Goal: Task Accomplishment & Management: Use online tool/utility

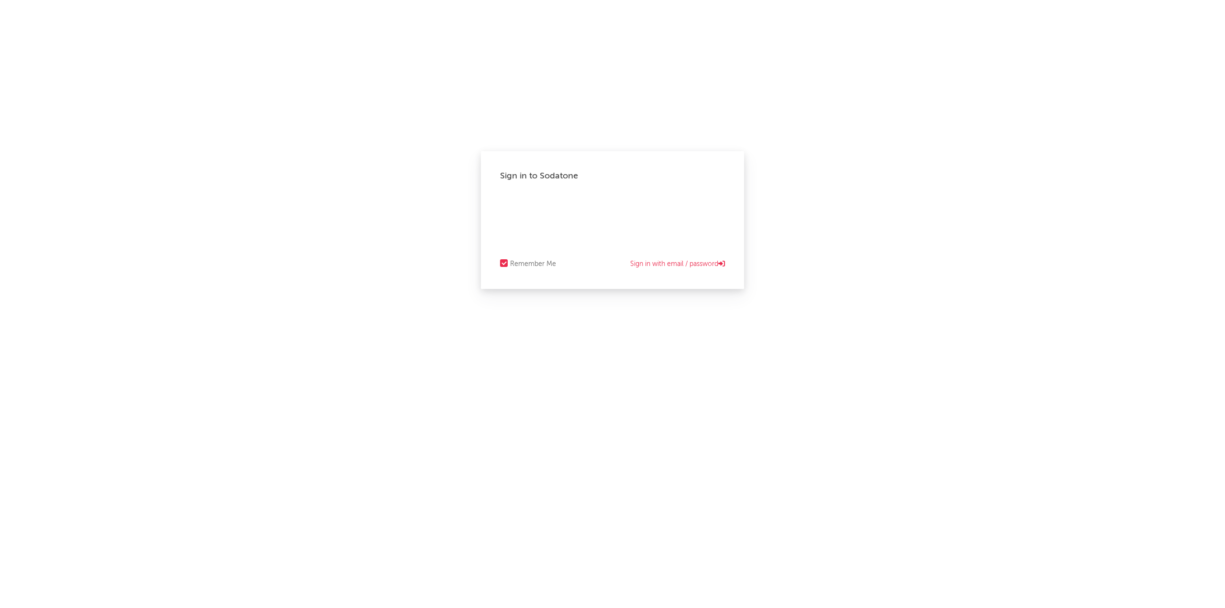
select select "recorded_music"
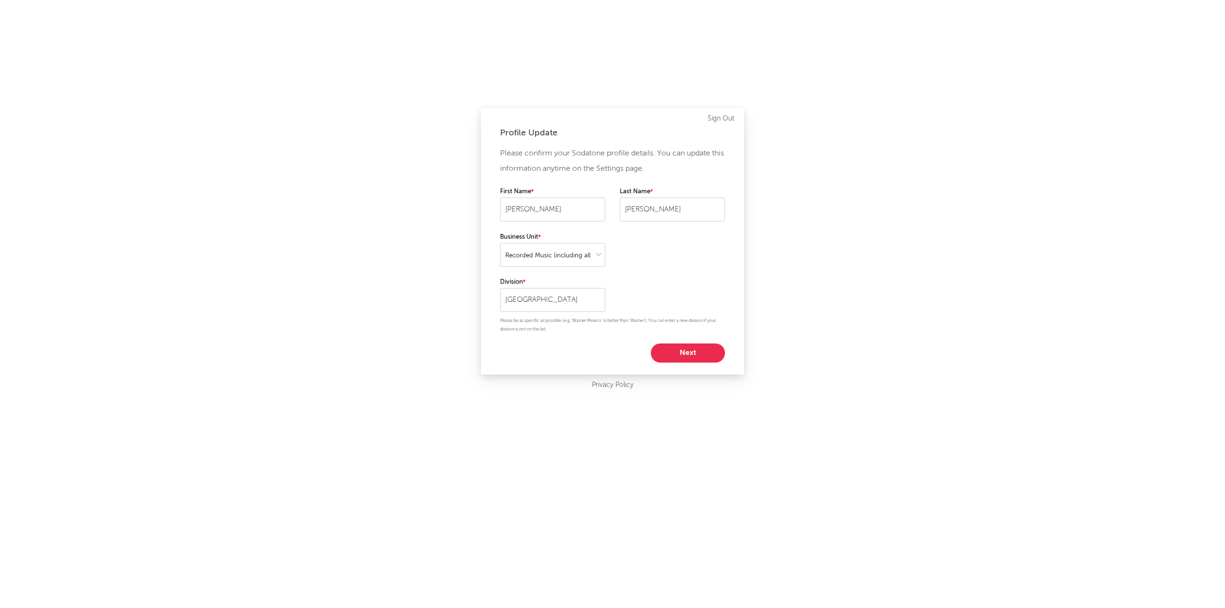
click at [699, 347] on button "Next" at bounding box center [688, 353] width 74 height 19
select select "marketing"
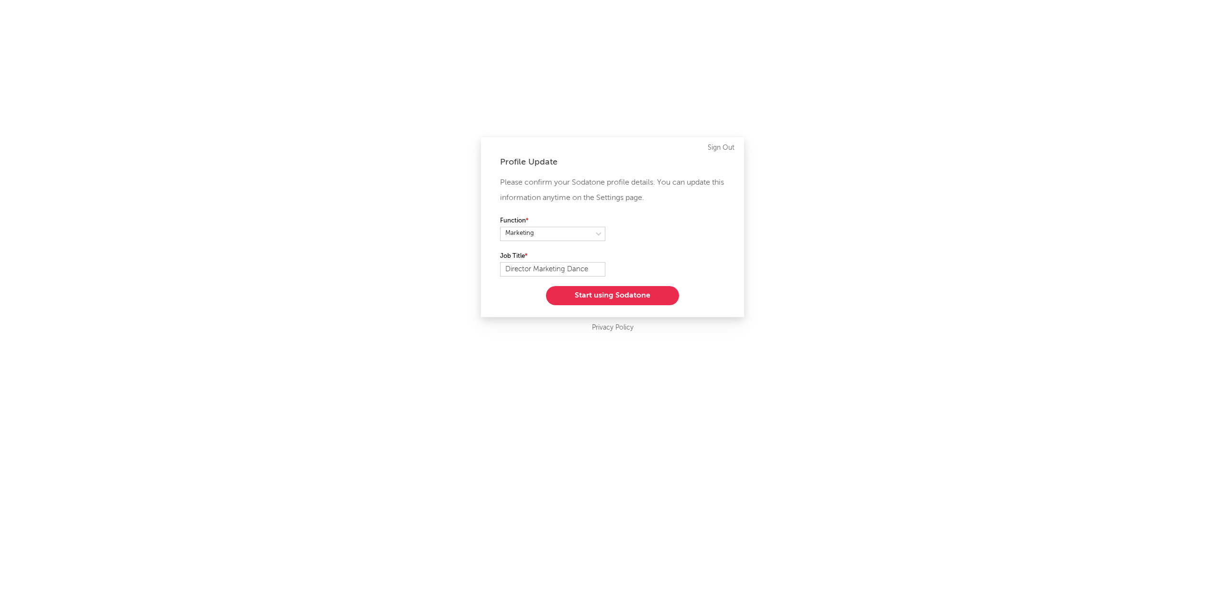
click at [606, 290] on button "Start using Sodatone" at bounding box center [612, 295] width 133 height 19
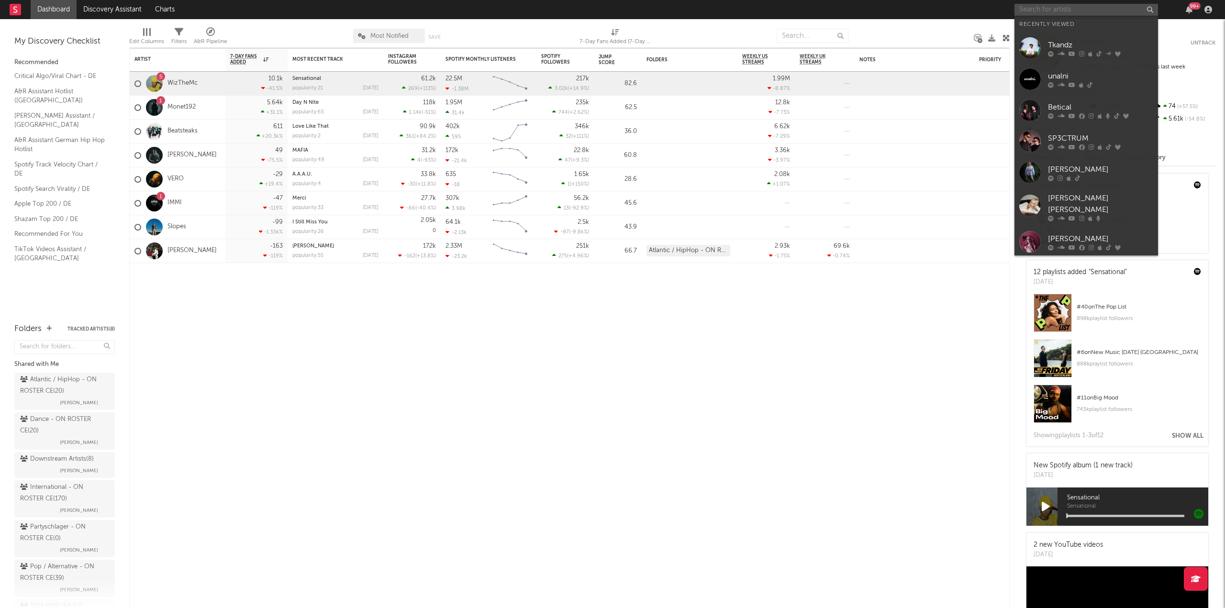
click at [1046, 6] on input "text" at bounding box center [1086, 10] width 144 height 12
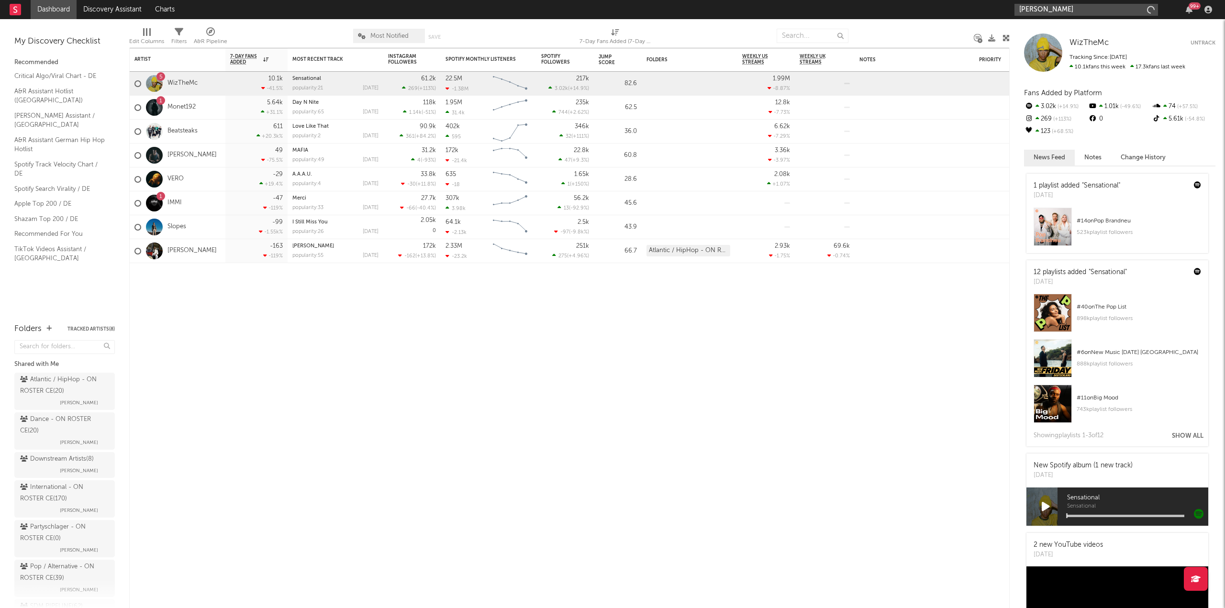
type input "oswald"
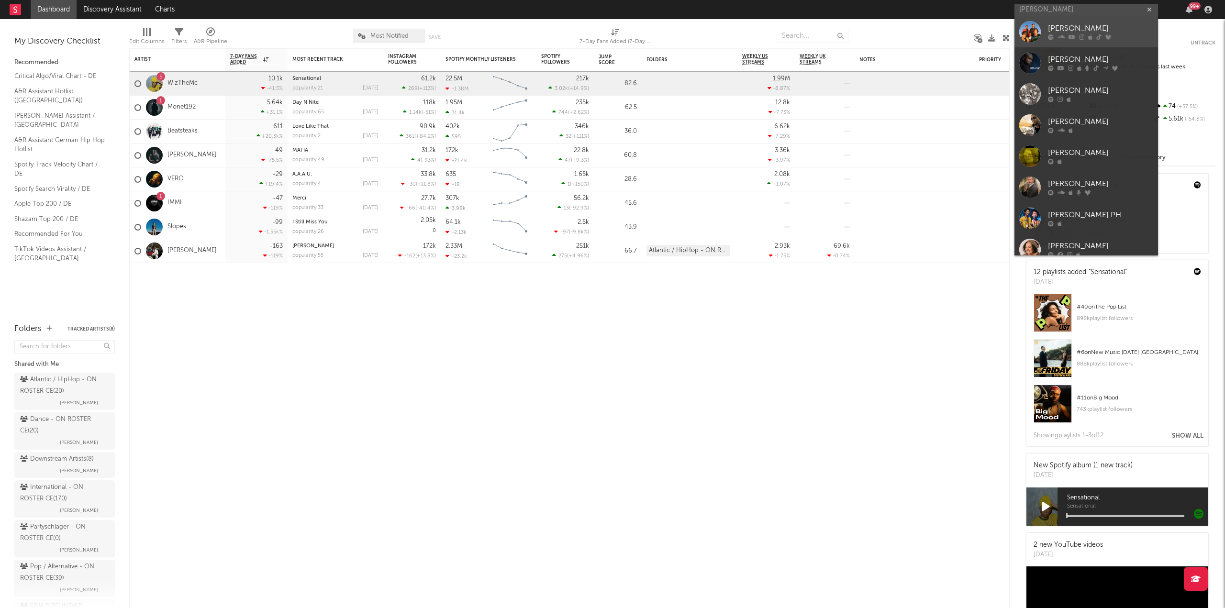
click at [1062, 34] on div "[PERSON_NAME]" at bounding box center [1100, 28] width 105 height 11
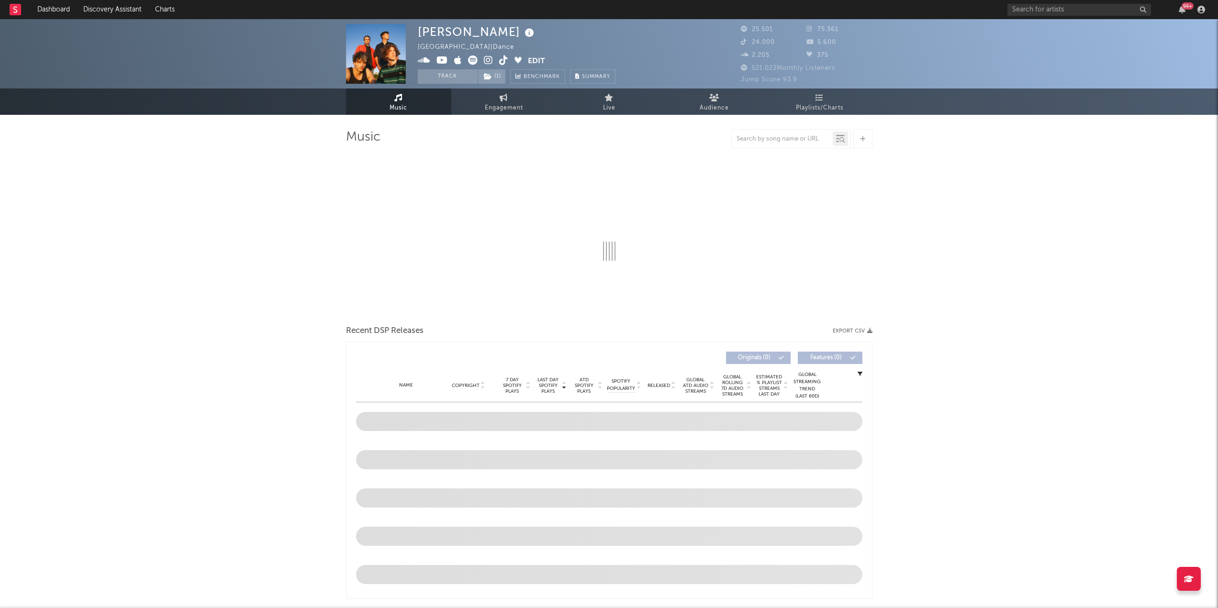
select select "6m"
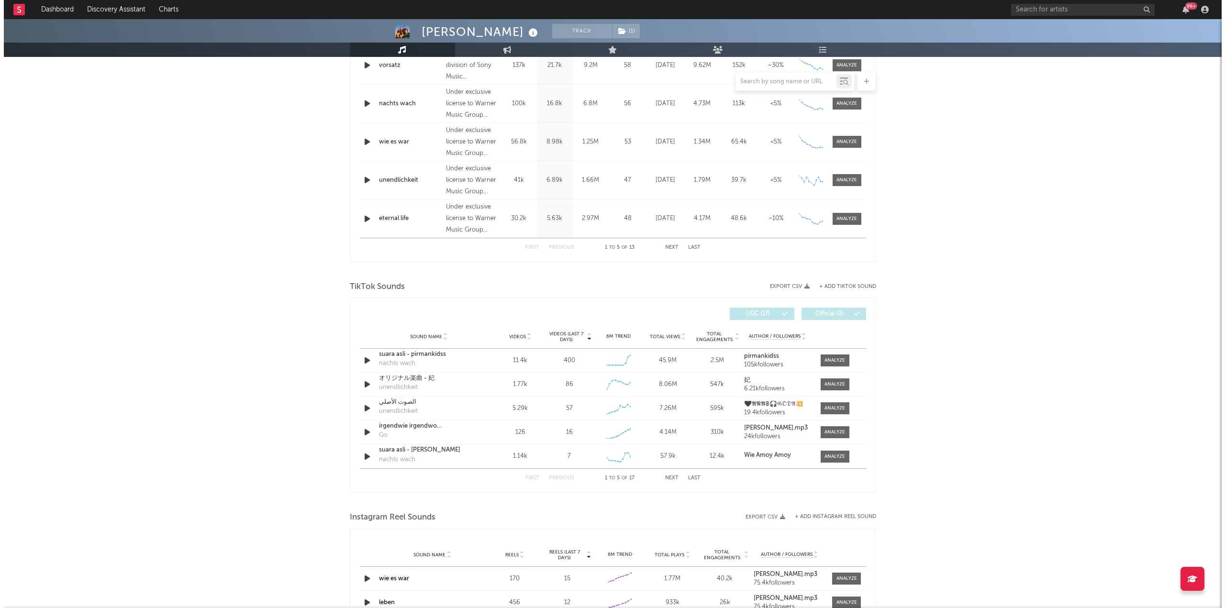
scroll to position [431, 0]
click at [831, 287] on button "+ Add TikTok Sound" at bounding box center [843, 287] width 57 height 5
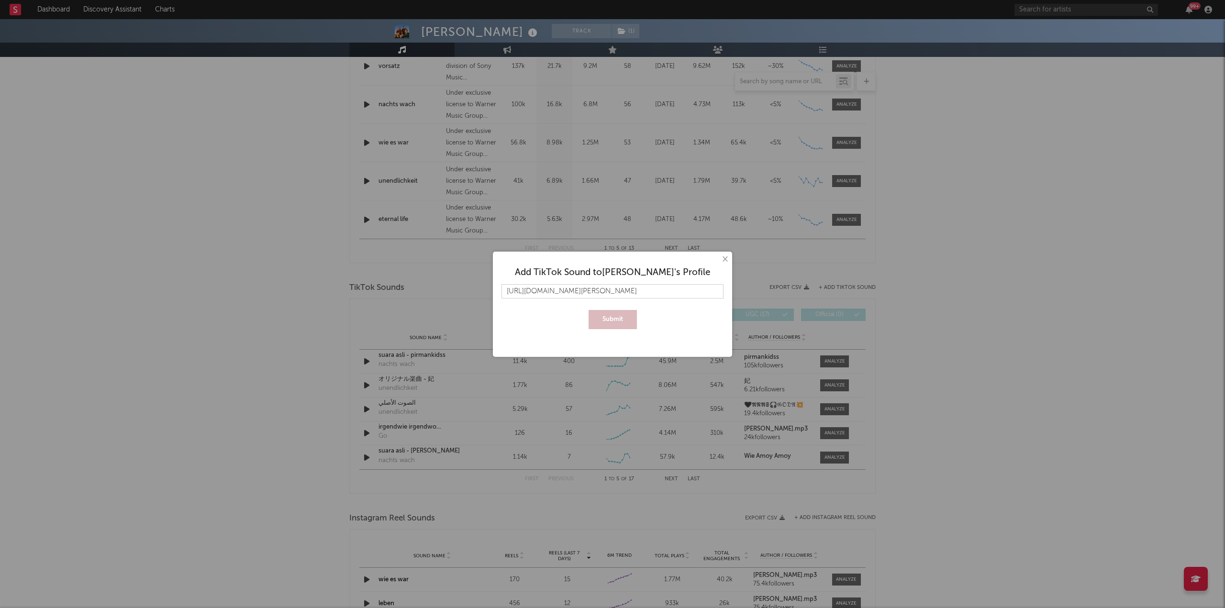
scroll to position [0, 144]
type input "https://www.tiktok.com/music/irgendwie-irgendwo-irgendwann-feat-marita-75566916…"
click at [616, 318] on button "Submit" at bounding box center [612, 319] width 48 height 19
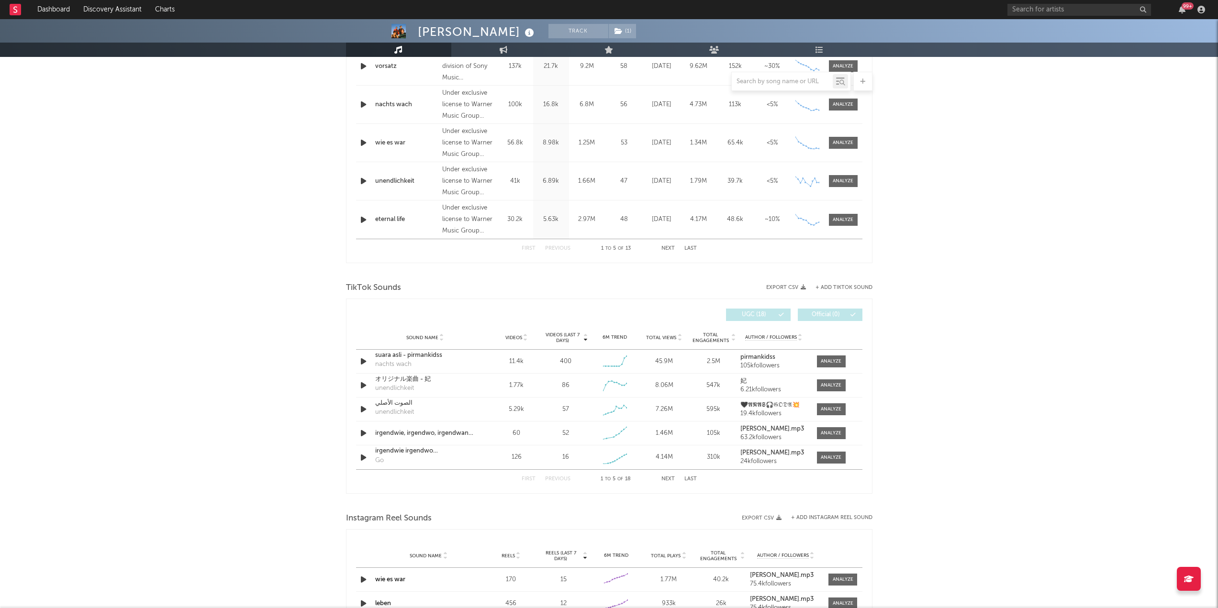
click at [833, 285] on button "+ Add TikTok Sound" at bounding box center [843, 287] width 57 height 5
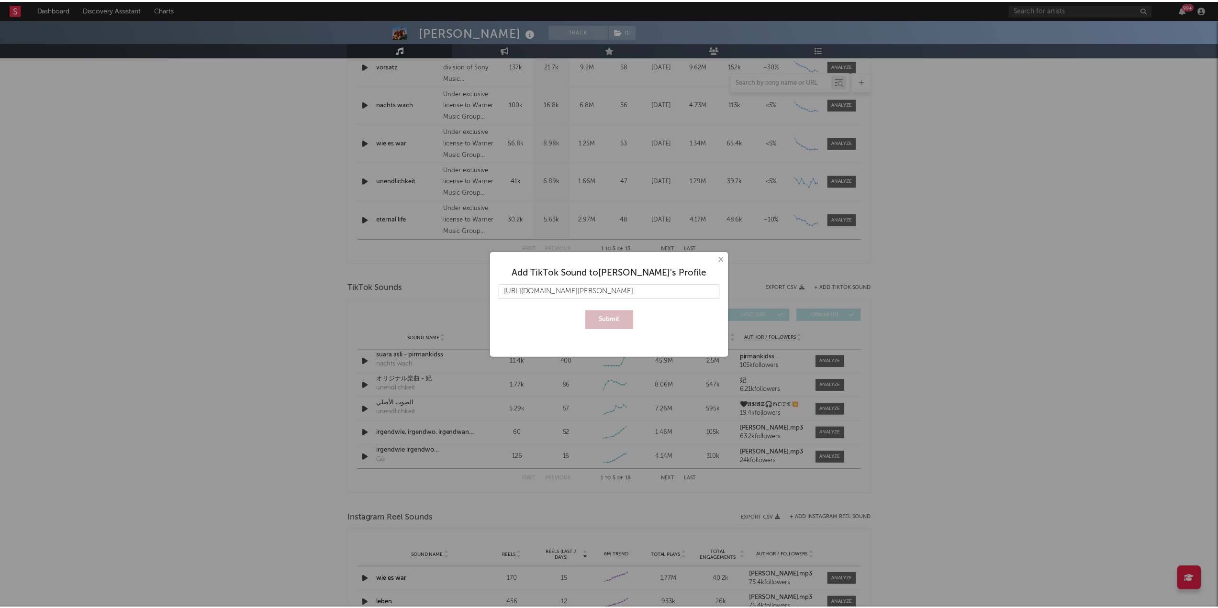
scroll to position [0, 156]
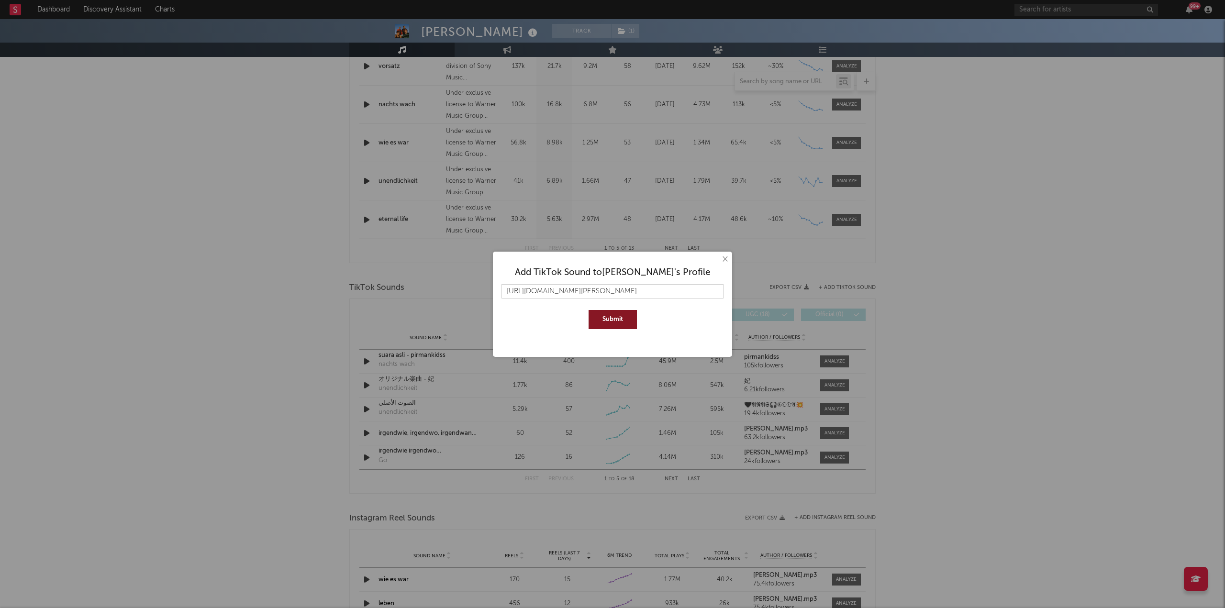
type input "https://www.tiktok.com/music/irgendwie-irgendwo-nirgendwann-OSWALD-remix-754412…"
click at [588, 310] on button "Submit" at bounding box center [612, 319] width 48 height 19
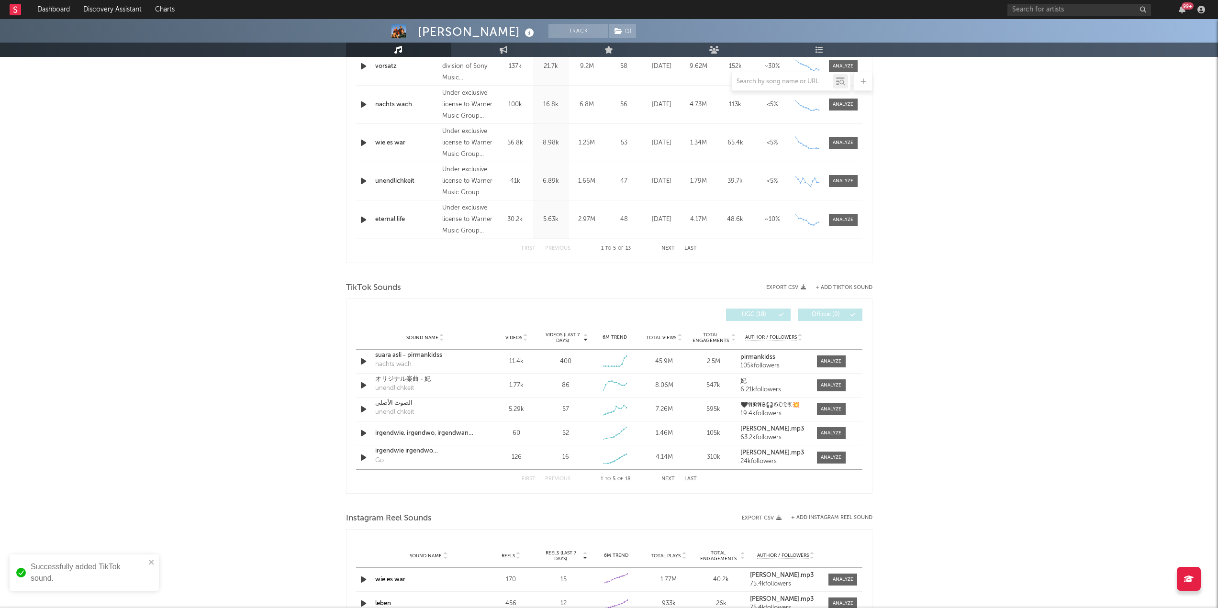
scroll to position [0, 0]
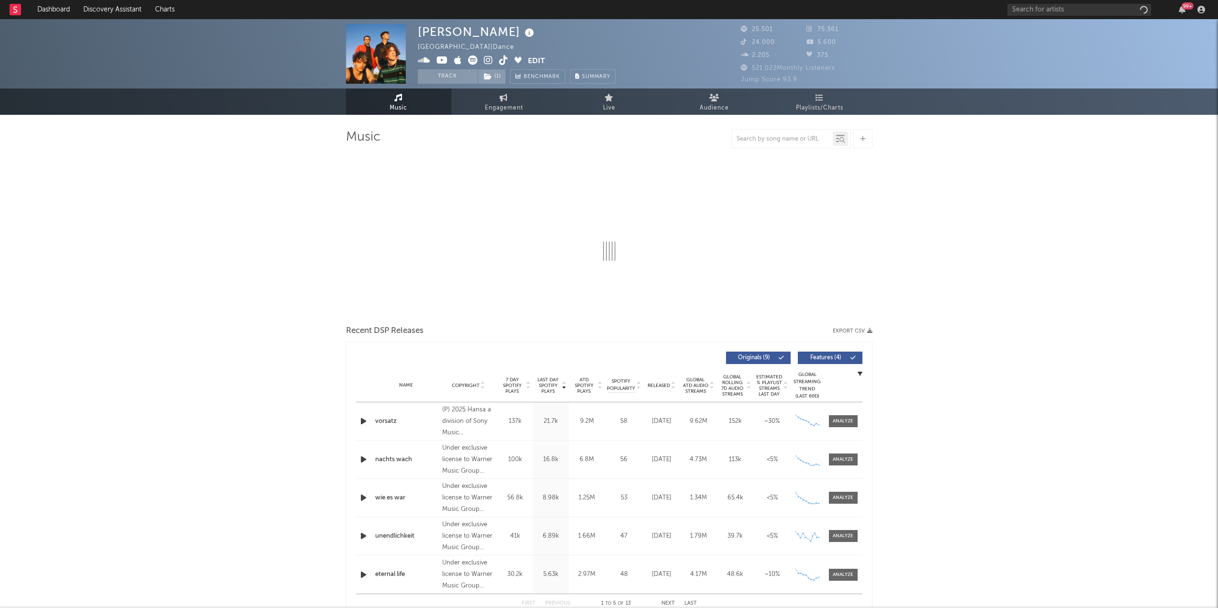
select select "6m"
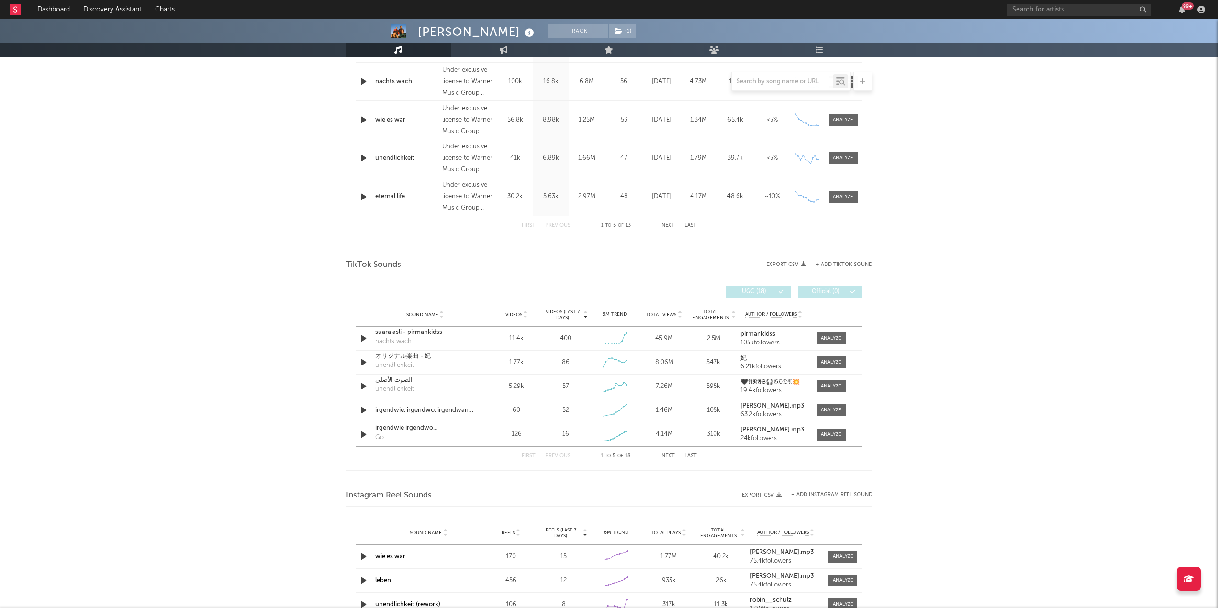
scroll to position [478, 0]
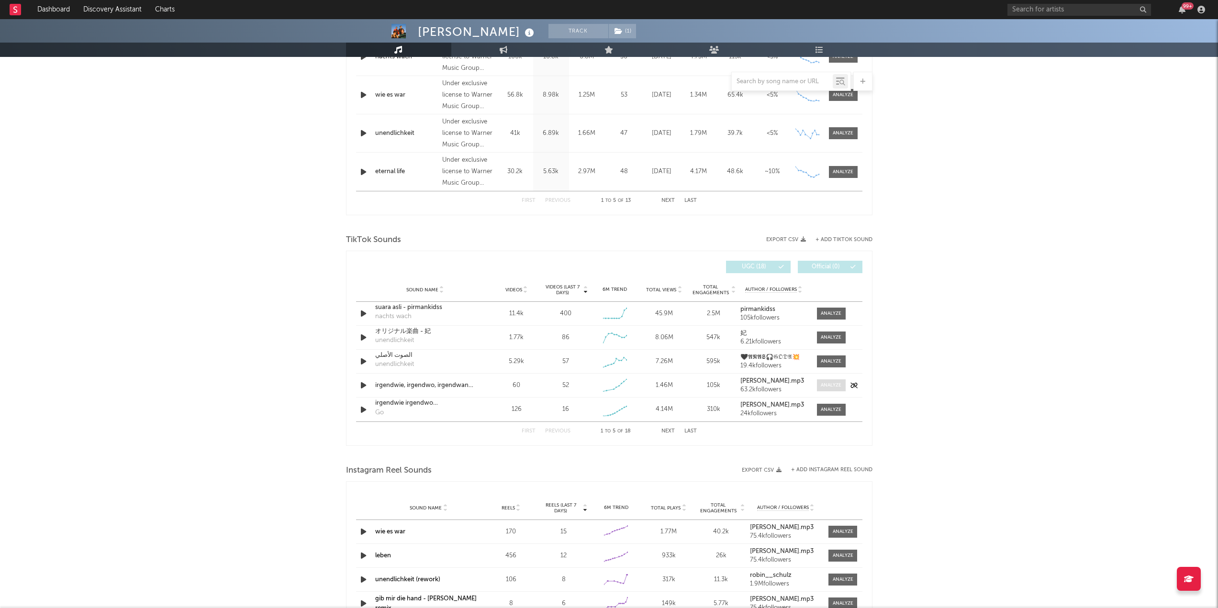
click at [824, 387] on div at bounding box center [830, 385] width 21 height 7
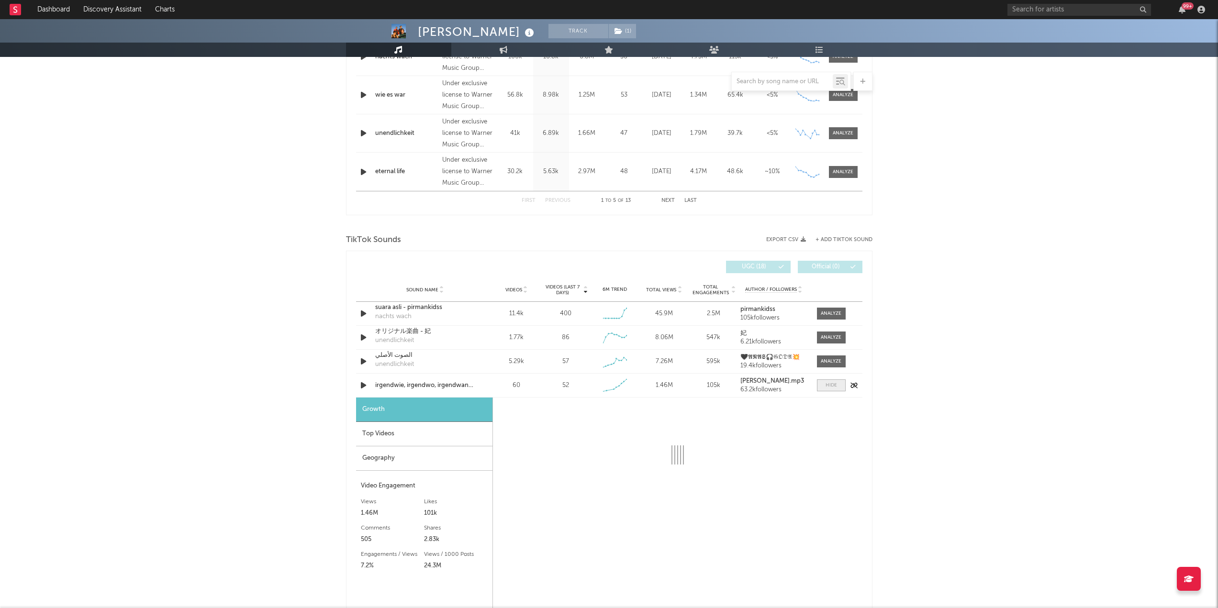
select select "1w"
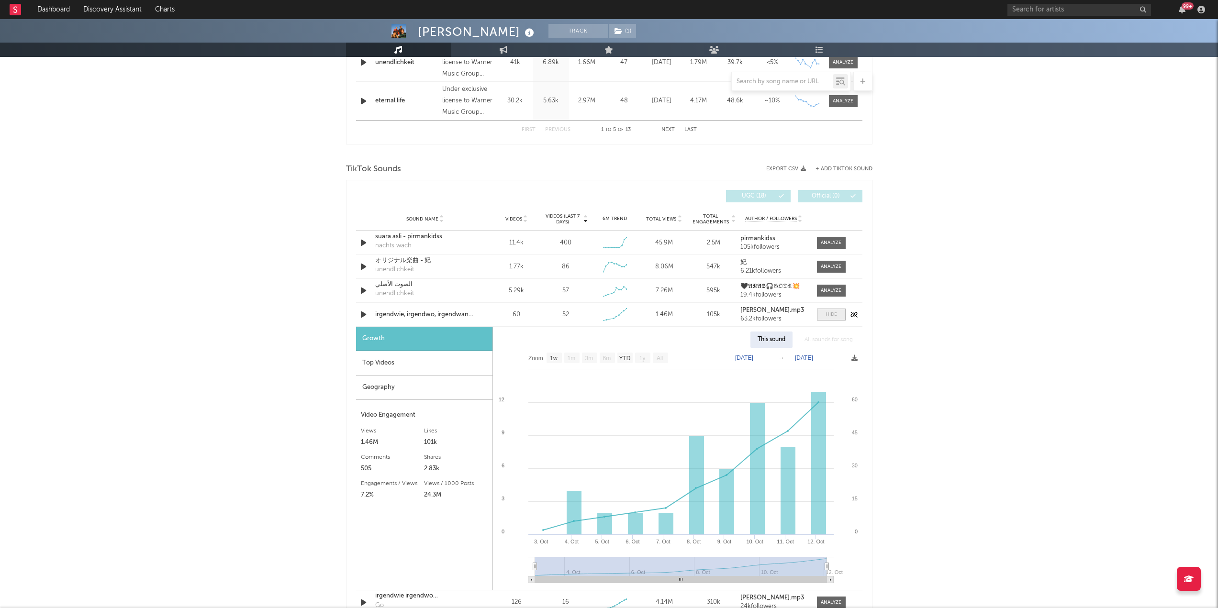
scroll to position [574, 0]
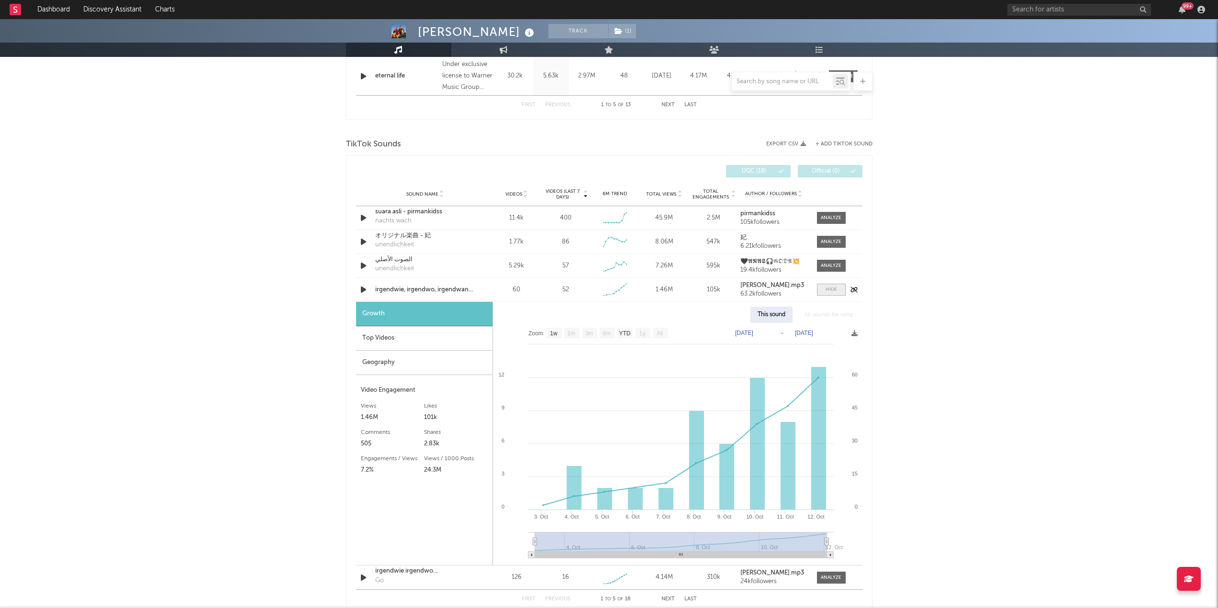
click at [833, 291] on div at bounding box center [830, 289] width 11 height 7
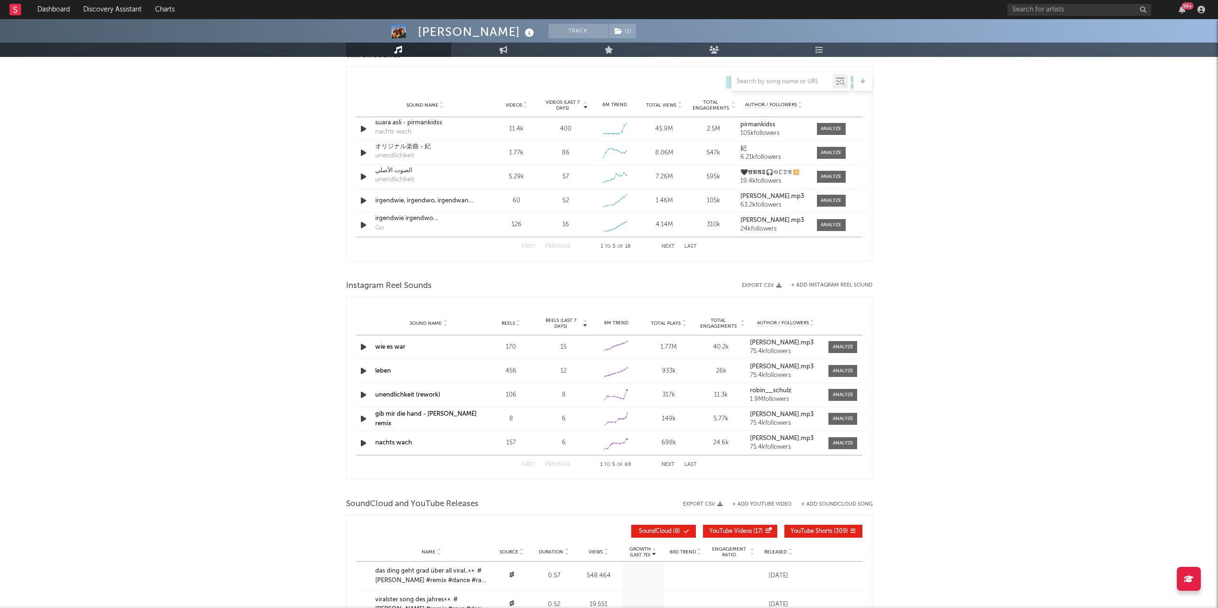
scroll to position [670, 0]
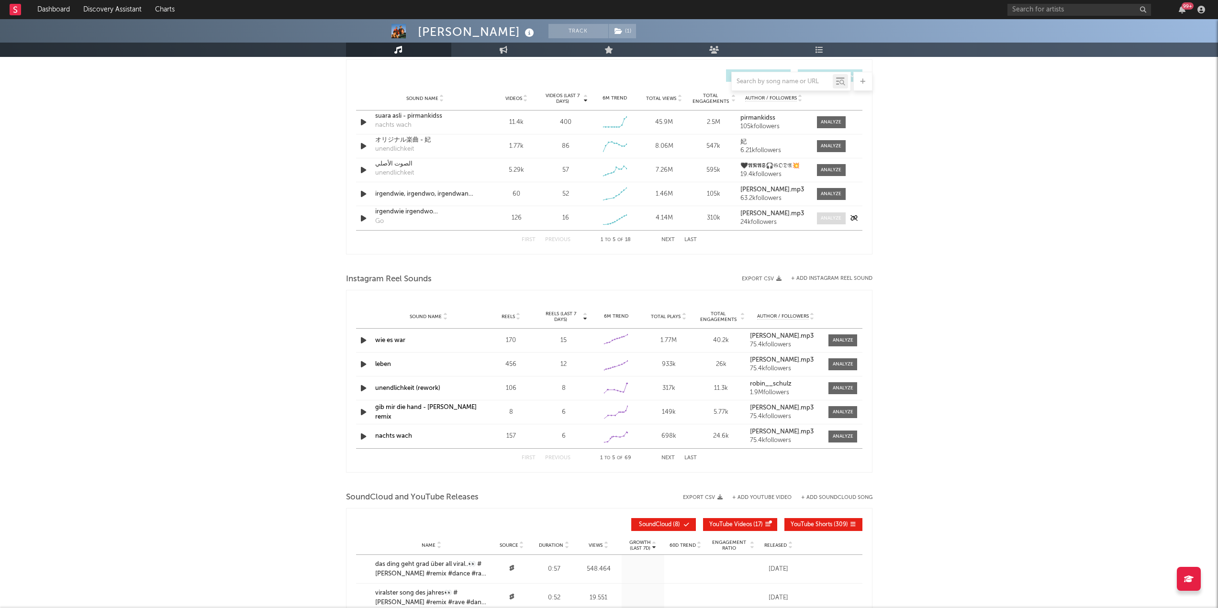
click at [823, 215] on div at bounding box center [830, 218] width 21 height 7
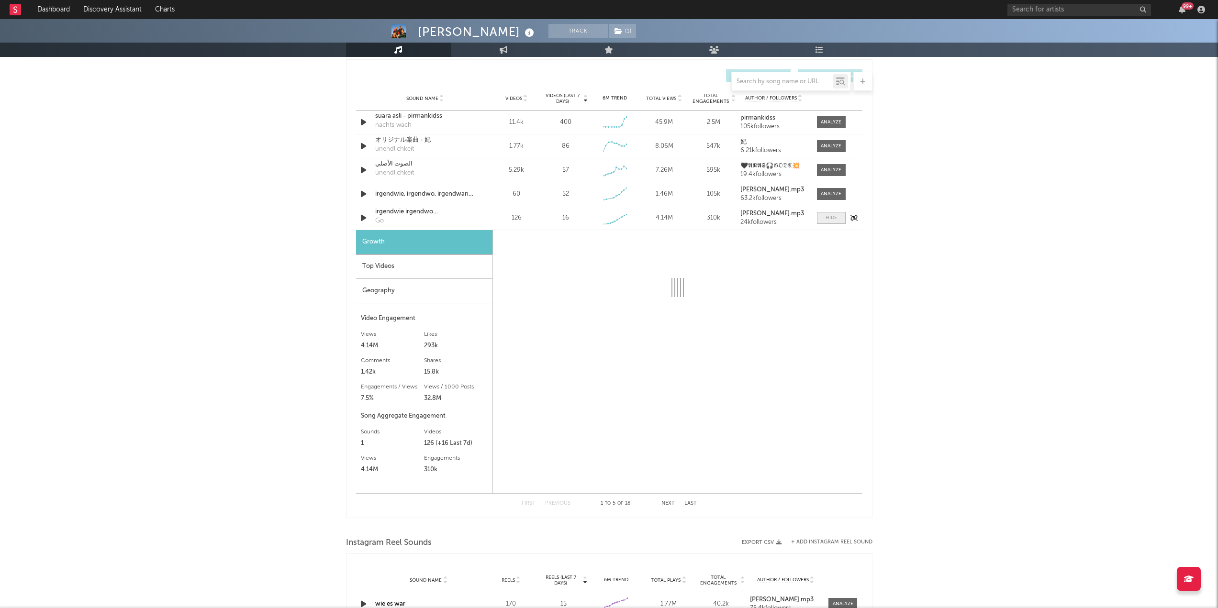
select select "1w"
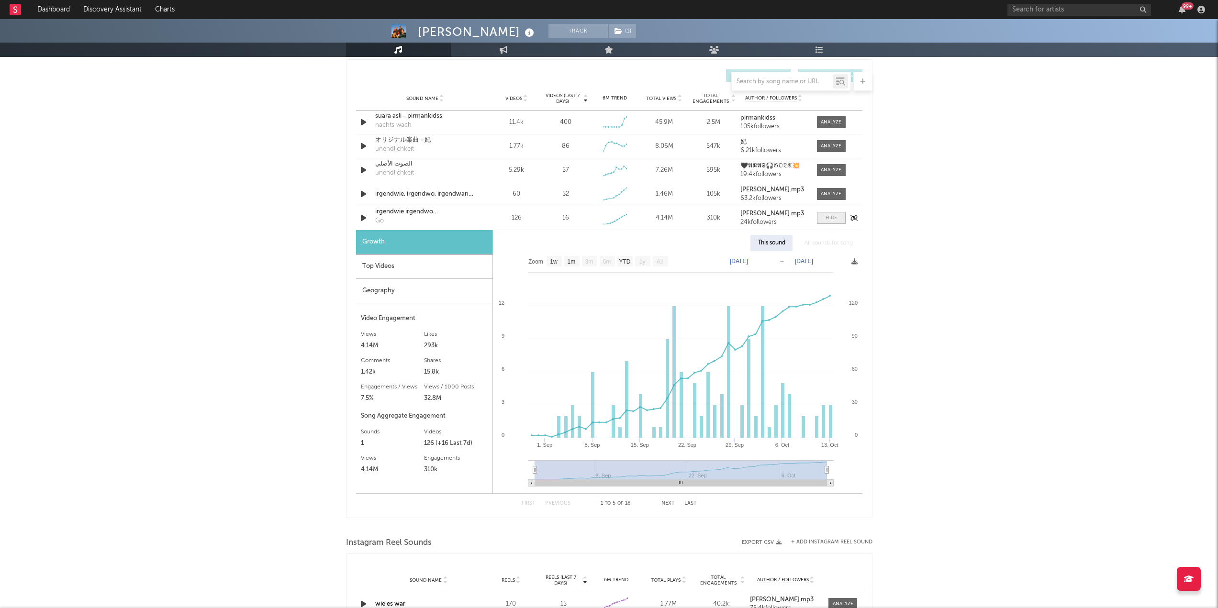
click at [825, 216] on div at bounding box center [830, 217] width 11 height 7
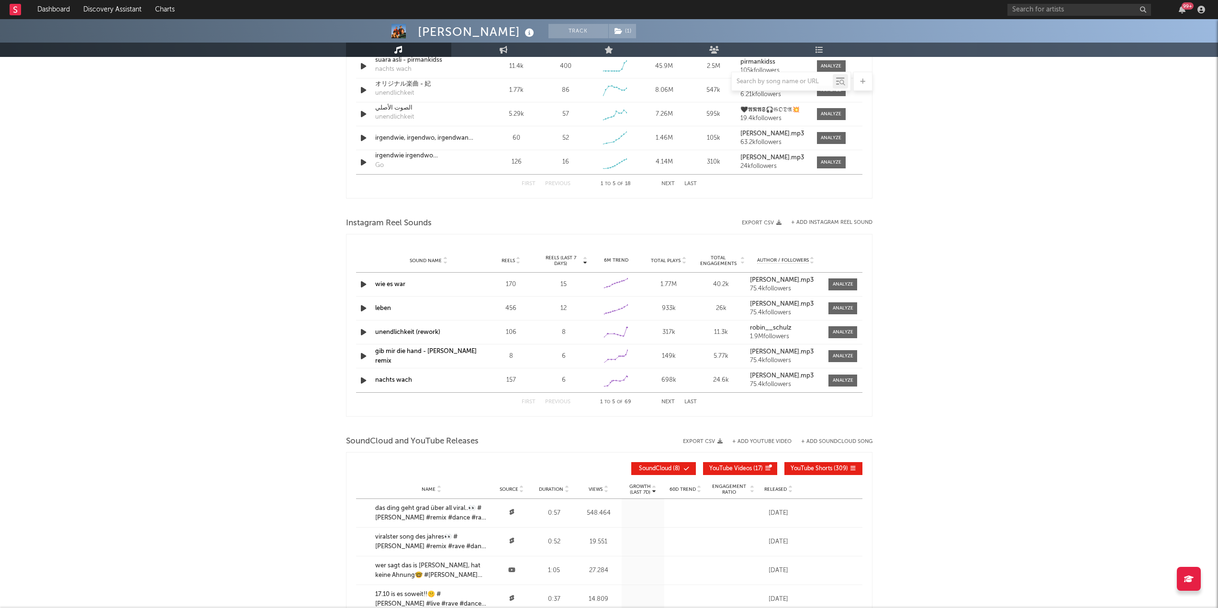
scroll to position [813, 0]
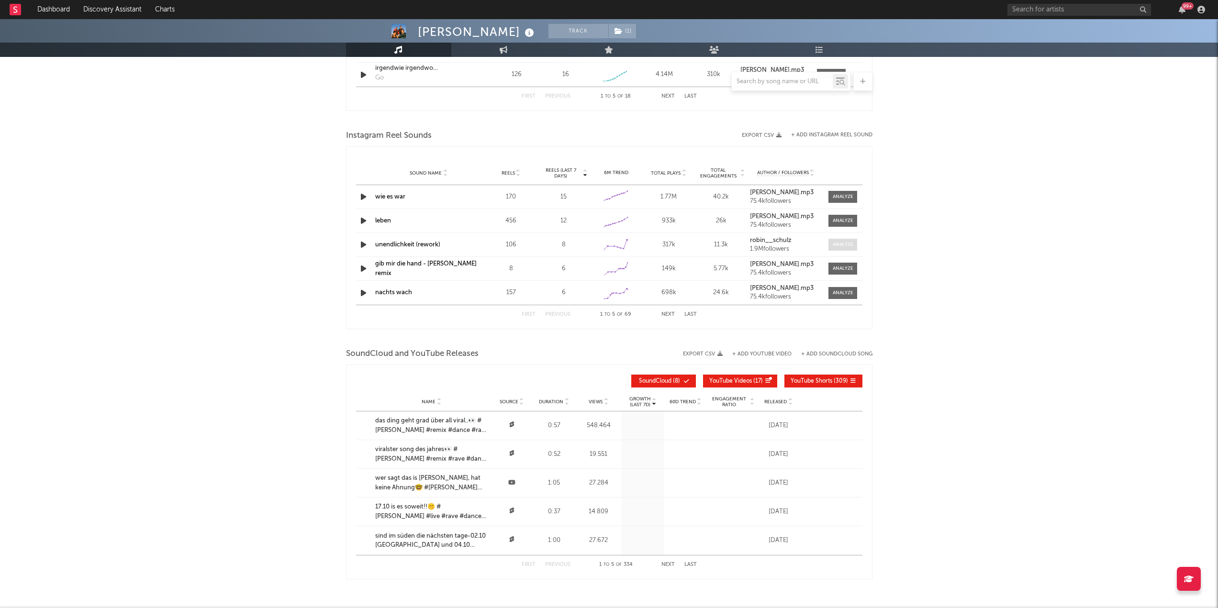
click at [841, 242] on div at bounding box center [842, 244] width 21 height 7
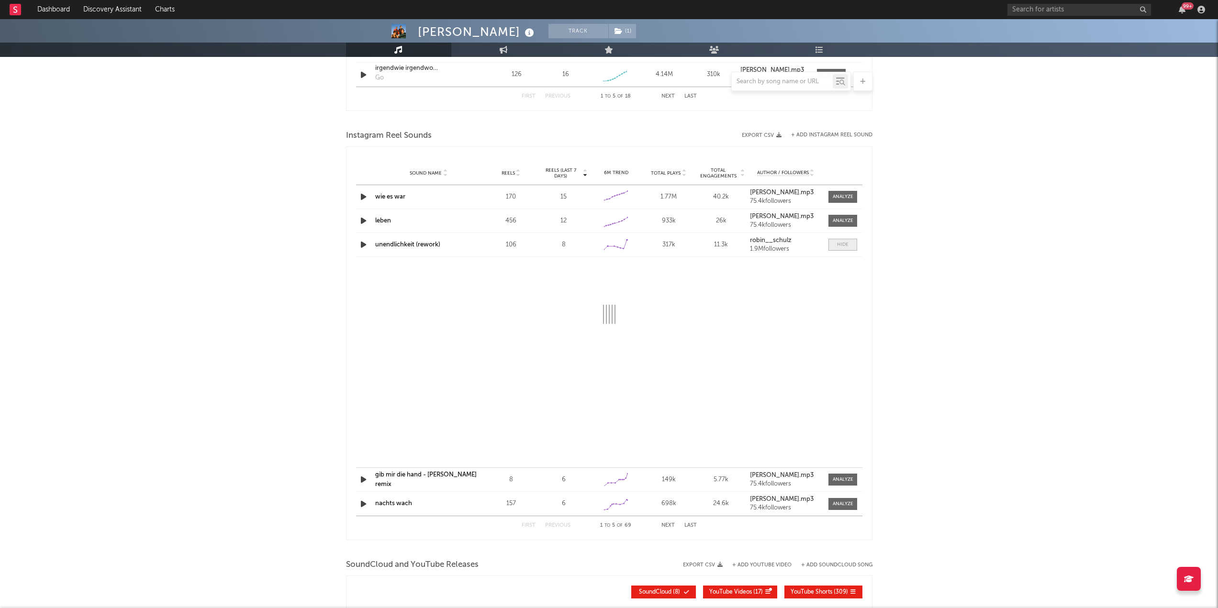
click at [841, 242] on div at bounding box center [842, 244] width 11 height 7
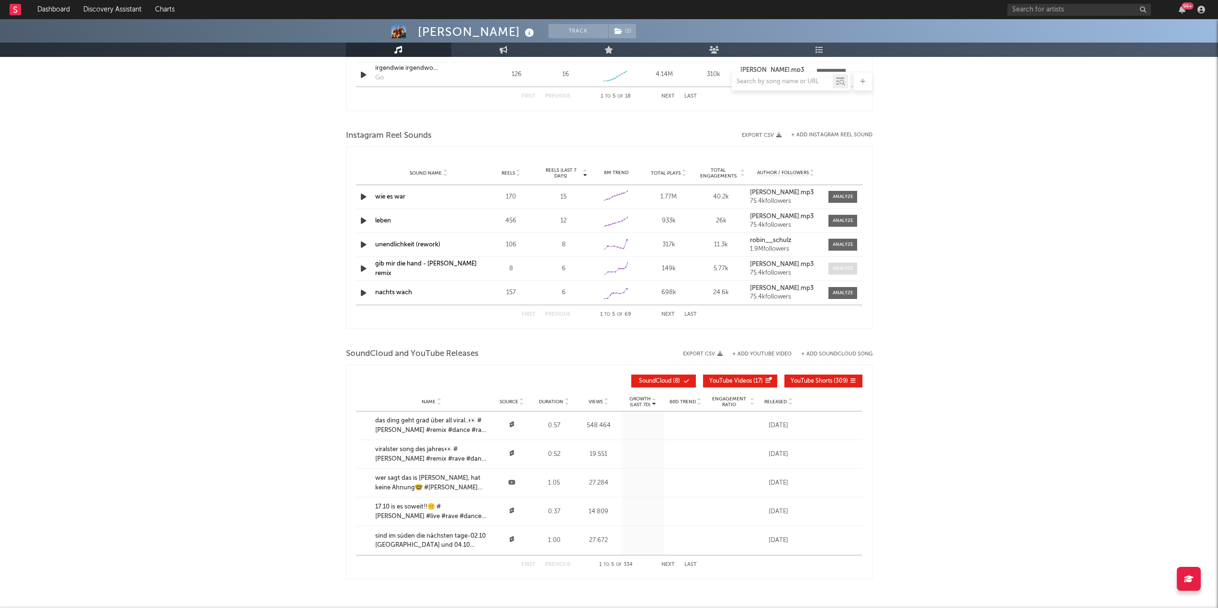
click at [839, 266] on div at bounding box center [842, 268] width 21 height 7
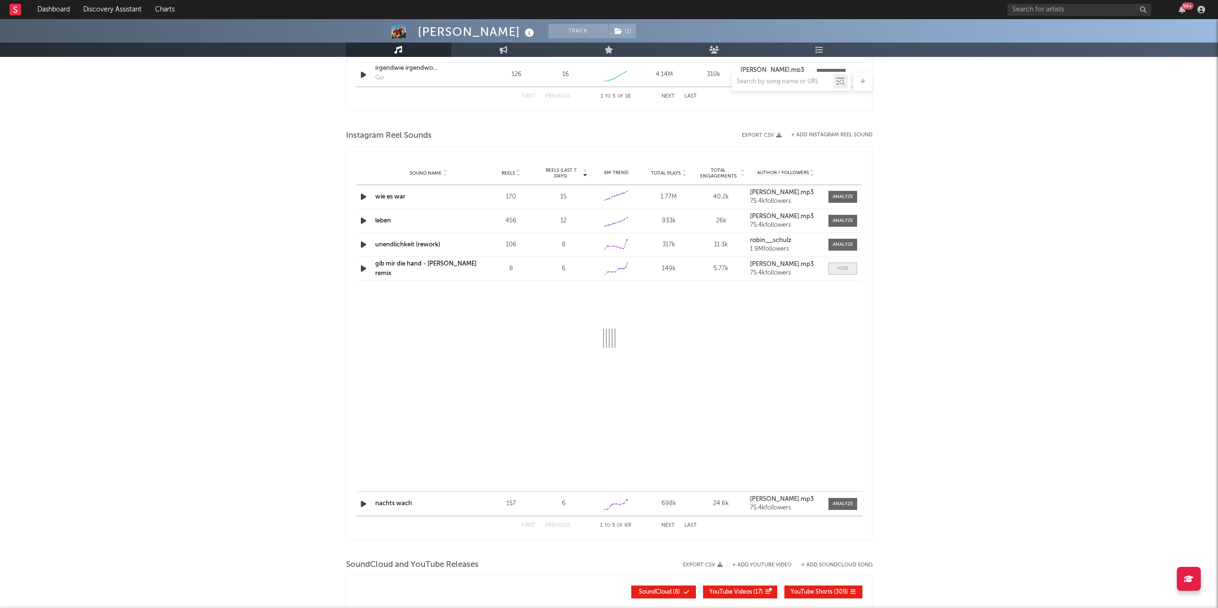
select select "1w"
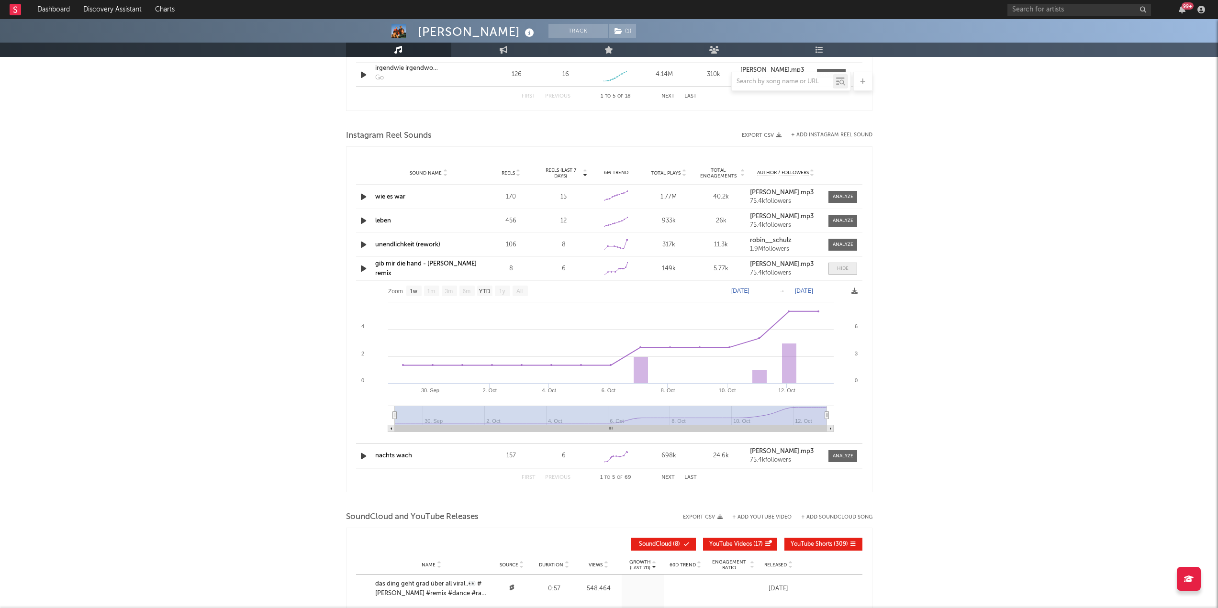
click at [839, 266] on div at bounding box center [842, 268] width 11 height 7
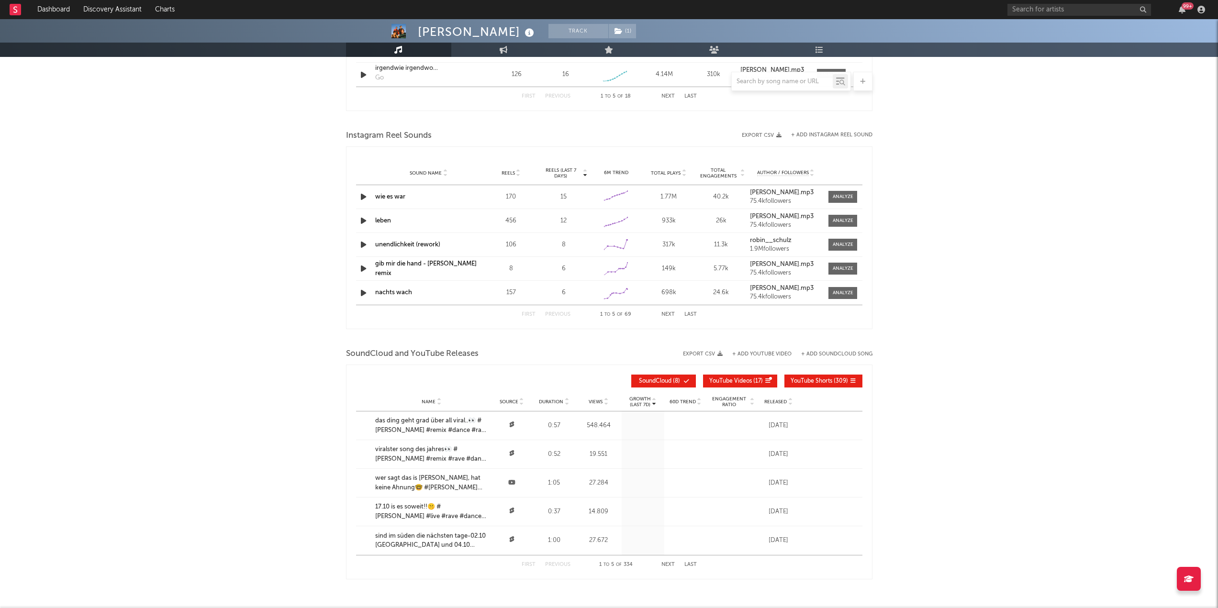
scroll to position [856, 0]
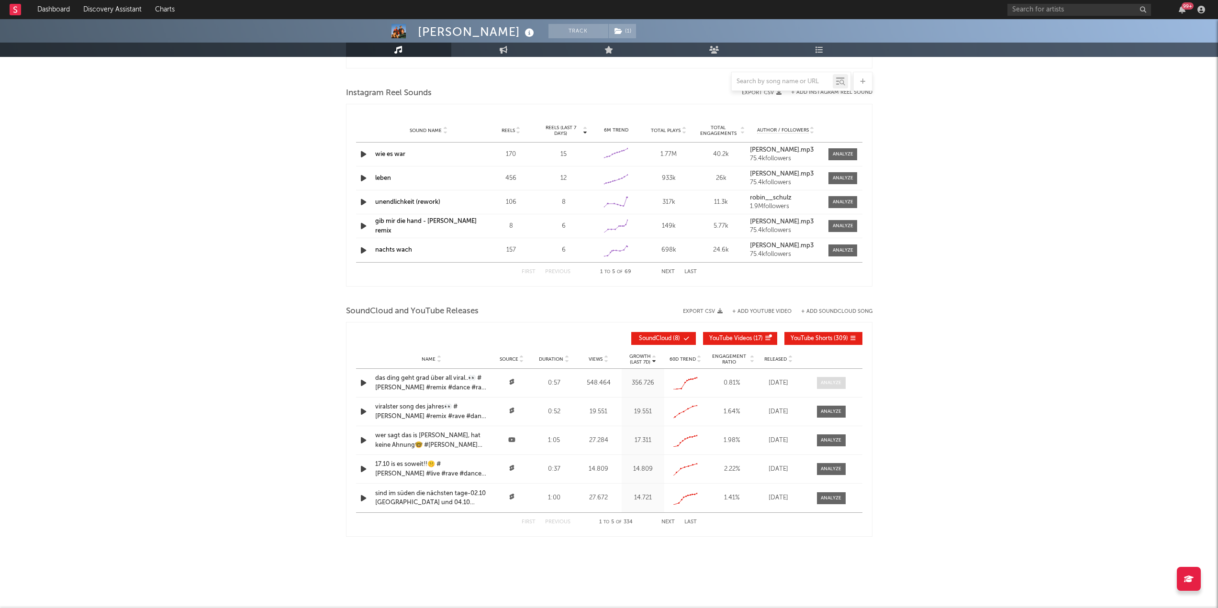
click at [827, 384] on div at bounding box center [830, 382] width 21 height 7
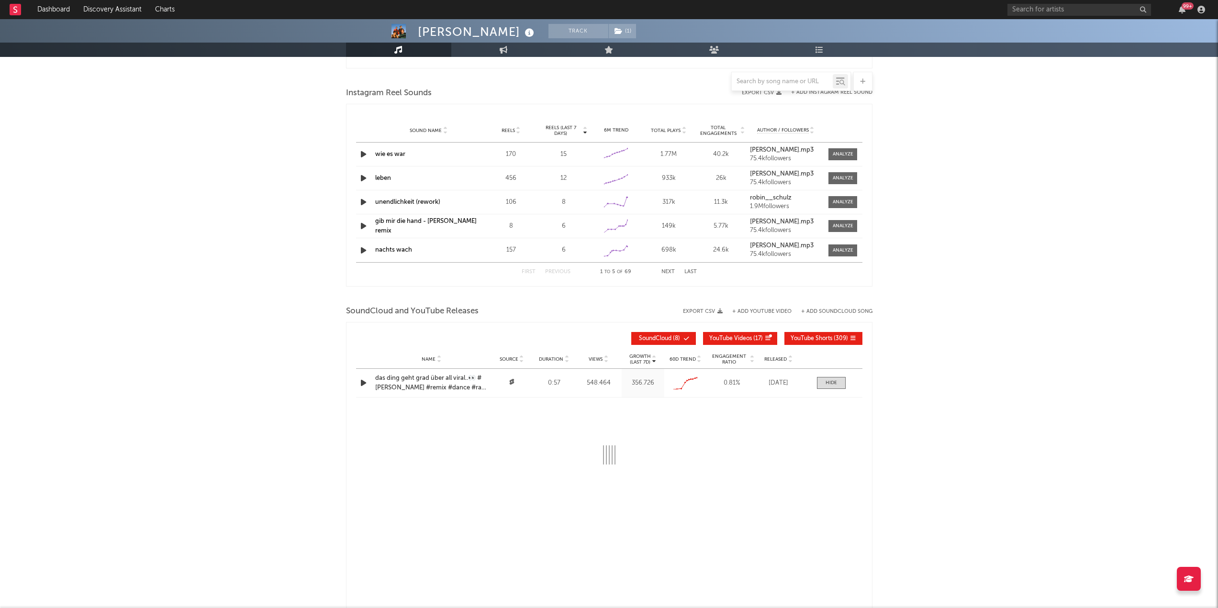
select select "All"
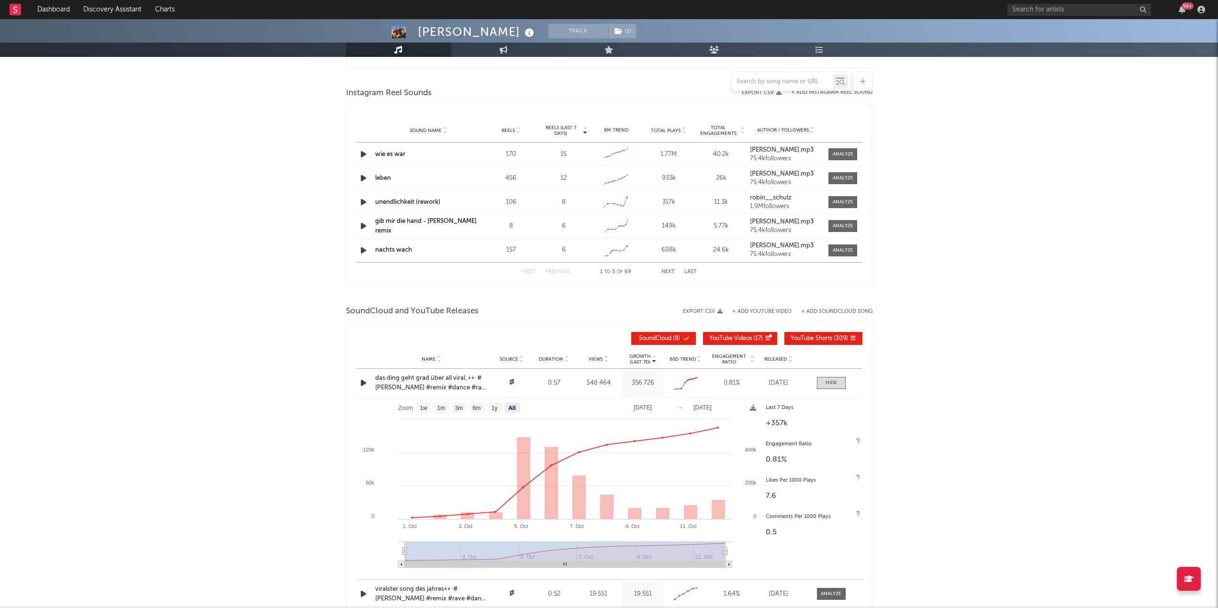
scroll to position [904, 0]
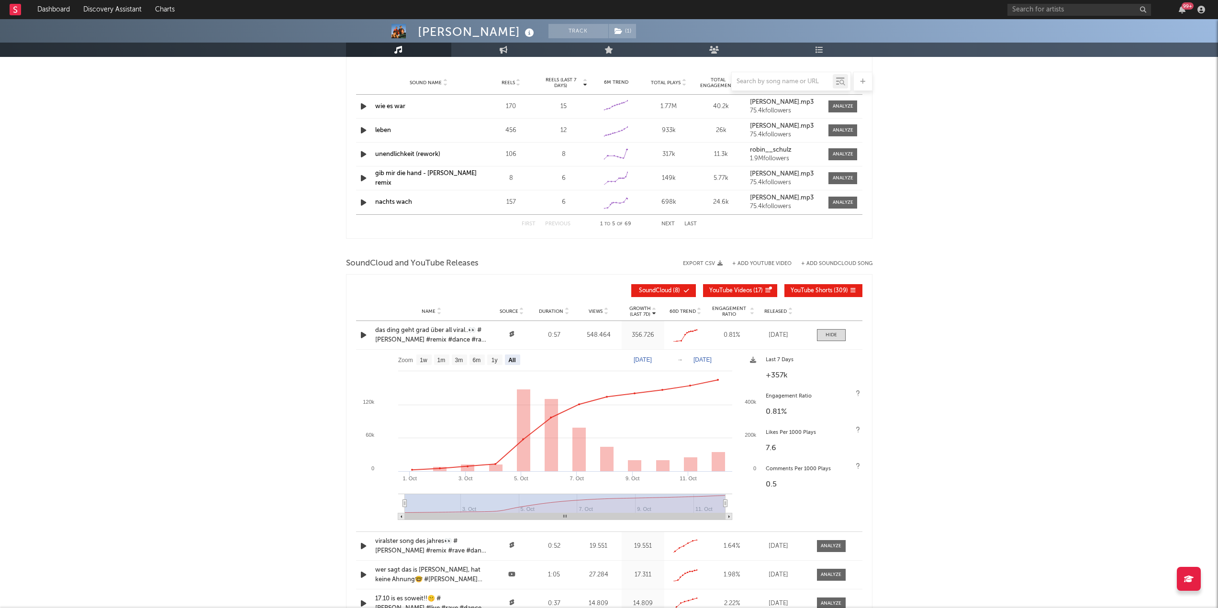
click at [362, 335] on icon "button" at bounding box center [363, 335] width 10 height 12
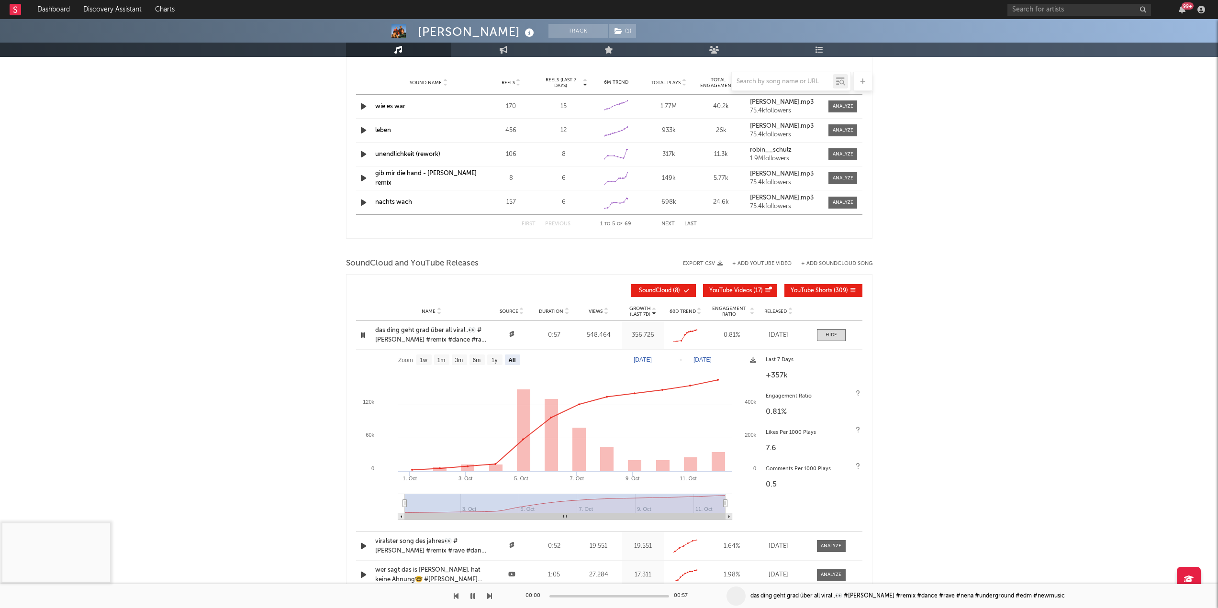
click at [362, 335] on icon "button" at bounding box center [362, 335] width 9 height 12
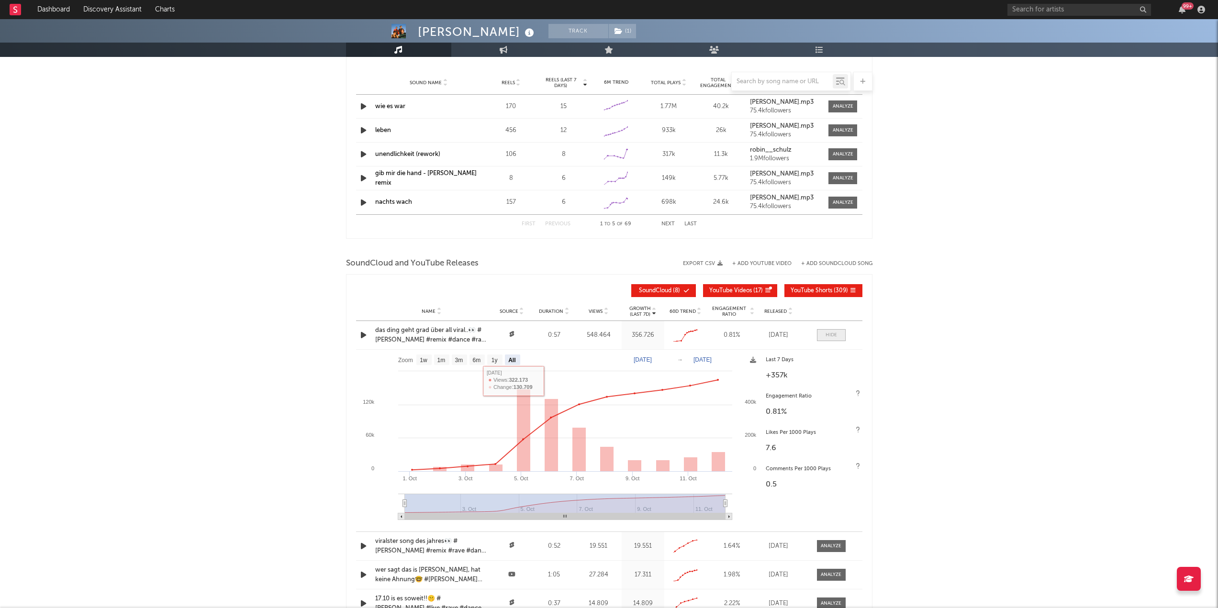
click at [825, 332] on div at bounding box center [830, 335] width 11 height 7
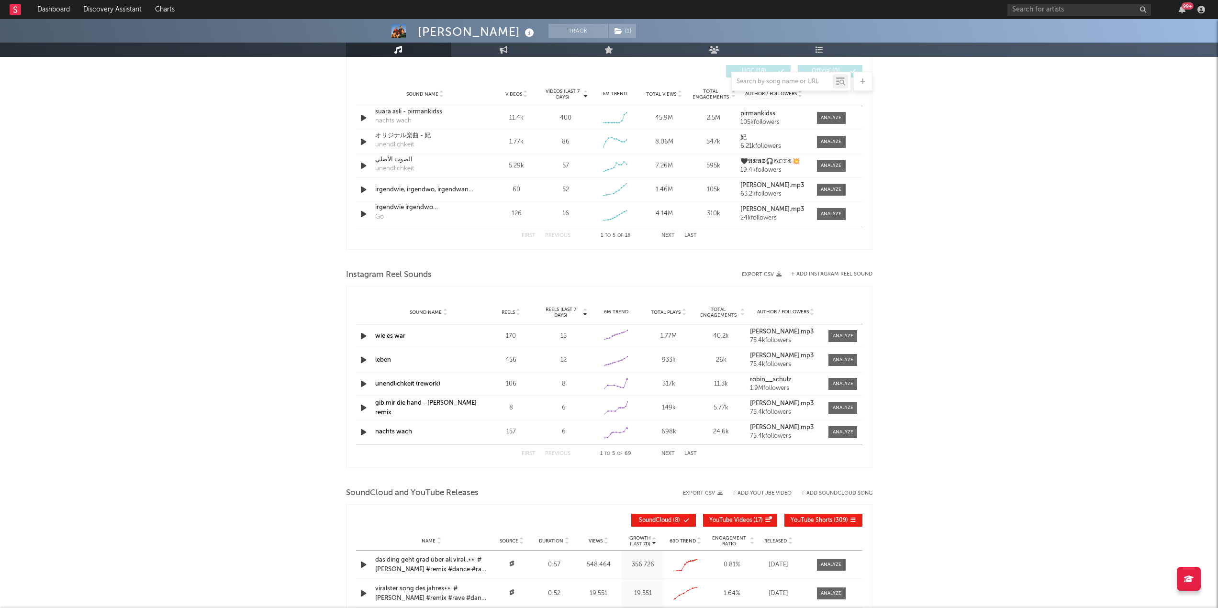
scroll to position [617, 0]
